Goal: Information Seeking & Learning: Learn about a topic

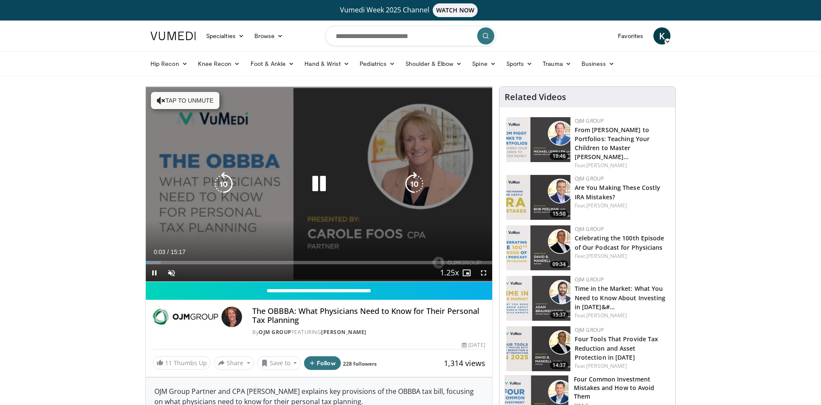
click at [315, 186] on icon "Video Player" at bounding box center [319, 184] width 24 height 24
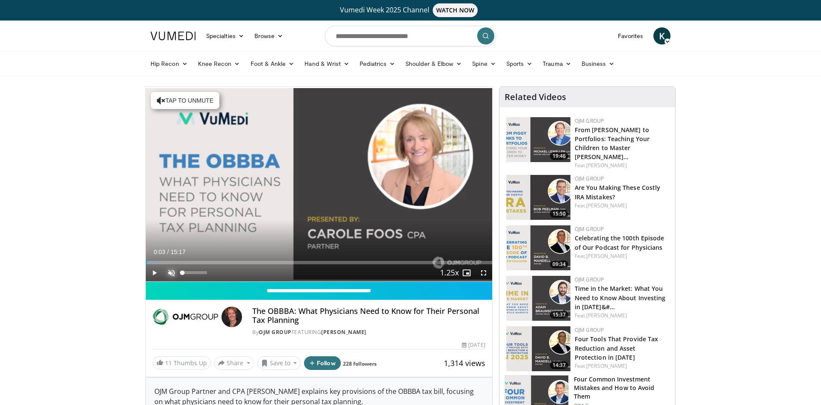
click at [170, 270] on span "Video Player" at bounding box center [171, 272] width 17 height 17
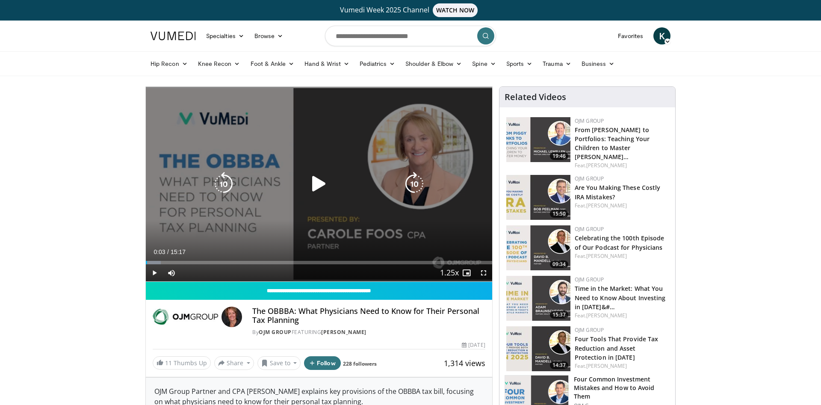
click at [312, 181] on icon "Video Player" at bounding box center [319, 184] width 24 height 24
click at [323, 178] on icon "Video Player" at bounding box center [319, 184] width 24 height 24
click at [326, 184] on icon "Video Player" at bounding box center [319, 184] width 24 height 24
